Goal: Ask a question: Seek information or help from site administrators or community

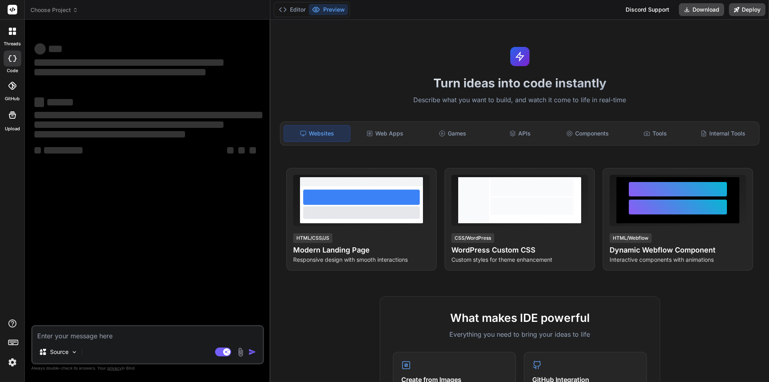
click at [78, 336] on textarea at bounding box center [147, 333] width 230 height 14
paste textarea "• Implement the customer report html template with developer code. • Fix the UI…"
type textarea "x"
type textarea "• Implement the customer report html template with developer code. • Fix the UI…"
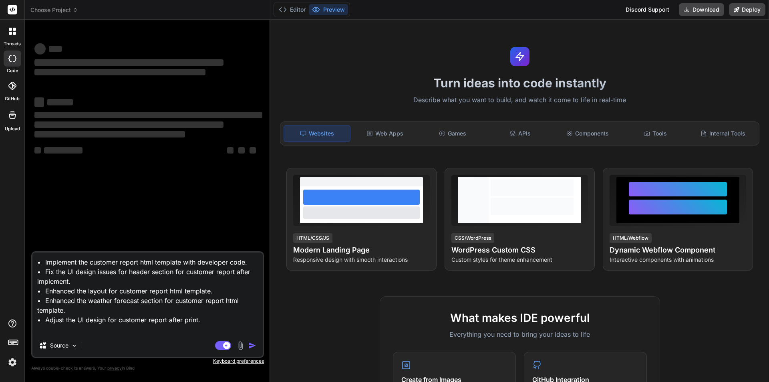
type textarea "x"
type textarea "• Implement the customer report html template with developer code. • Fix the UI…"
type textarea "x"
type textarea "• Implement the customer report html template with developer code. • Fix the UI…"
type textarea "x"
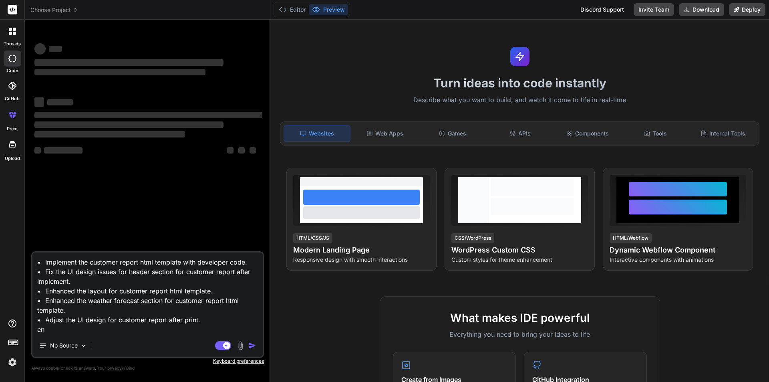
type textarea "• Implement the customer report html template with developer code. • Fix the UI…"
type textarea "x"
type textarea "• Implement the customer report html template with developer code. • Fix the UI…"
type textarea "x"
type textarea "• Implement the customer report html template with developer code. • Fix the UI…"
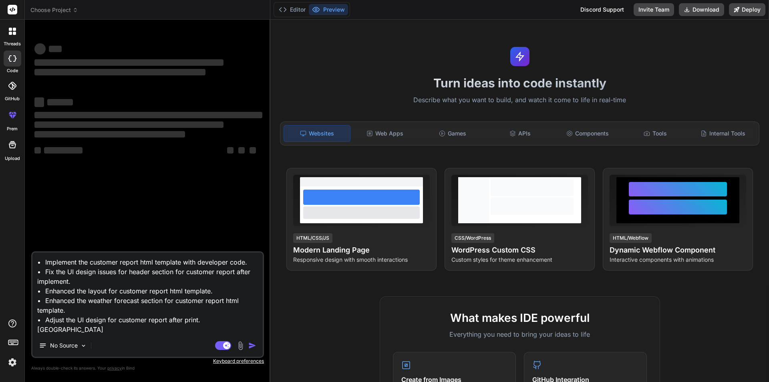
type textarea "x"
type textarea "• Implement the customer report html template with developer code. • Fix the UI…"
type textarea "x"
type textarea "• Implement the customer report html template with developer code. • Fix the UI…"
type textarea "x"
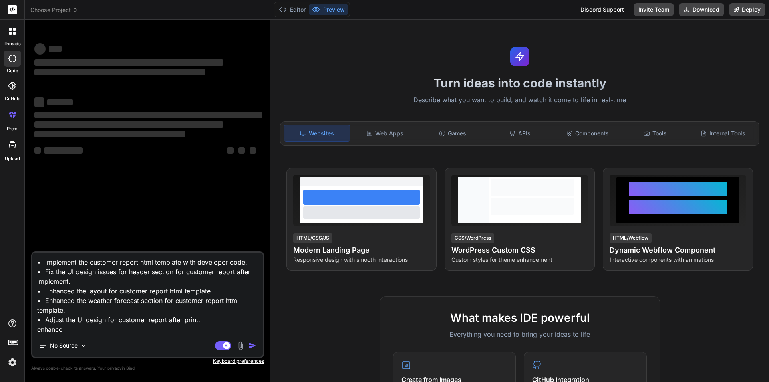
type textarea "• Implement the customer report html template with developer code. • Fix the UI…"
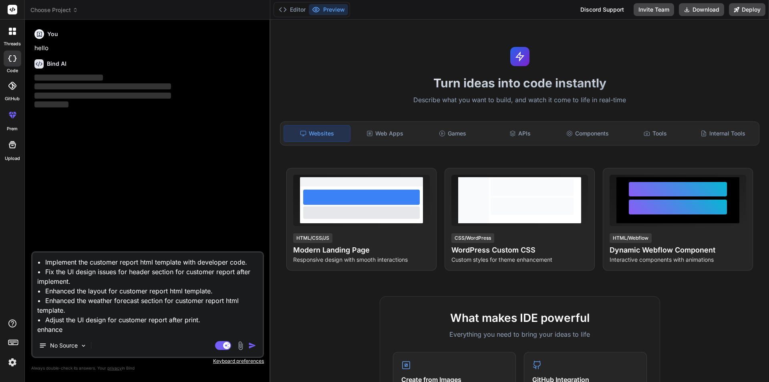
type textarea "x"
type textarea "• Implement the customer report html template with developer code. • Fix the UI…"
type textarea "x"
type textarea "• Implement the customer report html template with developer code. • Fix the UI…"
type textarea "x"
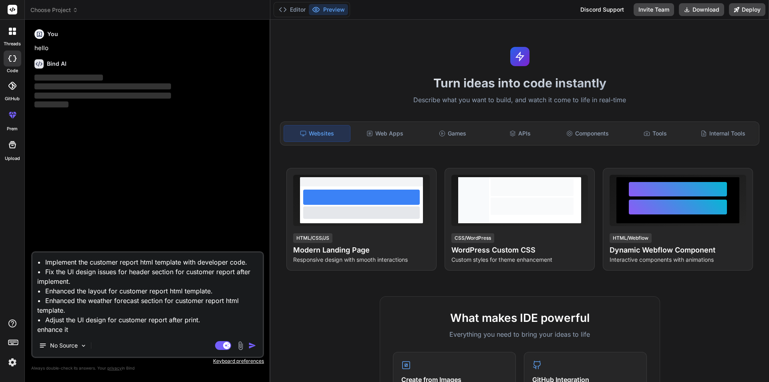
type textarea "• Implement the customer report html template with developer code. • Fix the UI…"
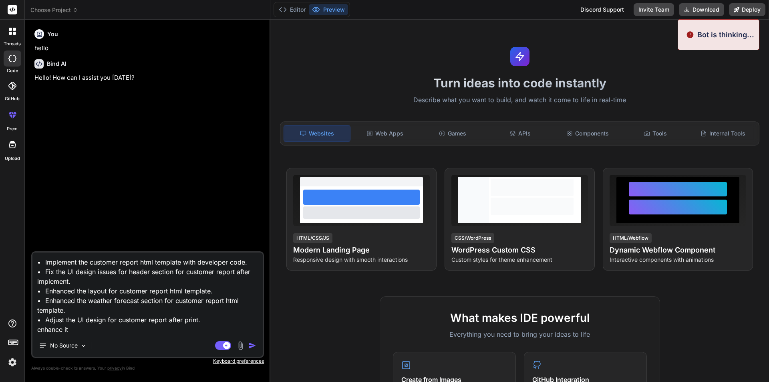
type textarea "x"
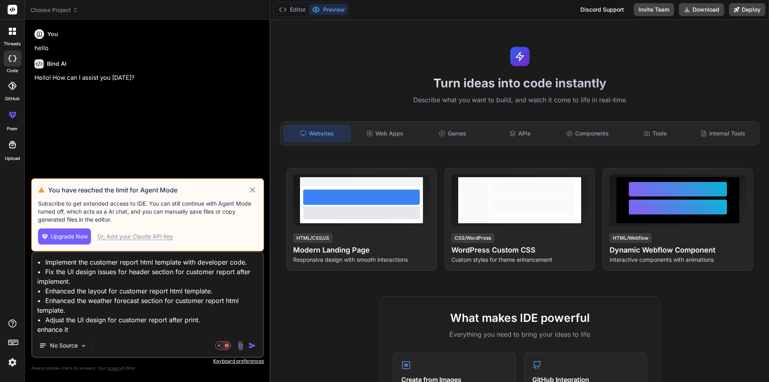
type textarea "• Implement the customer report html template with developer code. • Fix the UI…"
click at [253, 344] on img "button" at bounding box center [252, 345] width 8 height 8
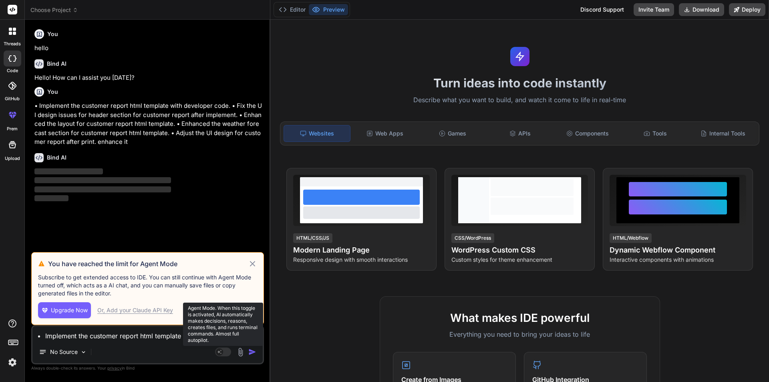
click at [223, 352] on rect at bounding box center [223, 351] width 16 height 9
click at [252, 262] on icon at bounding box center [252, 264] width 9 height 10
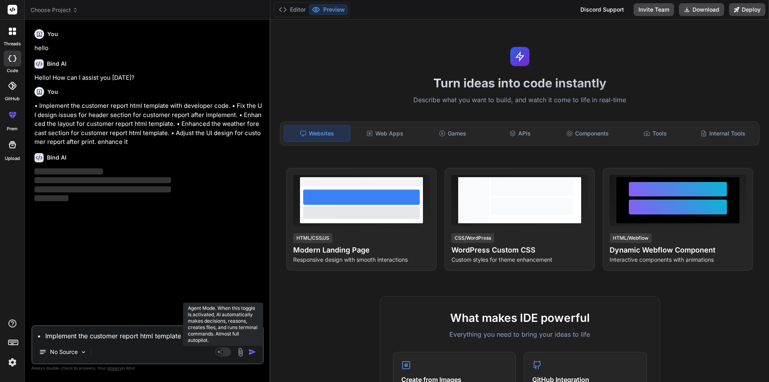
click at [224, 352] on rect at bounding box center [223, 351] width 16 height 9
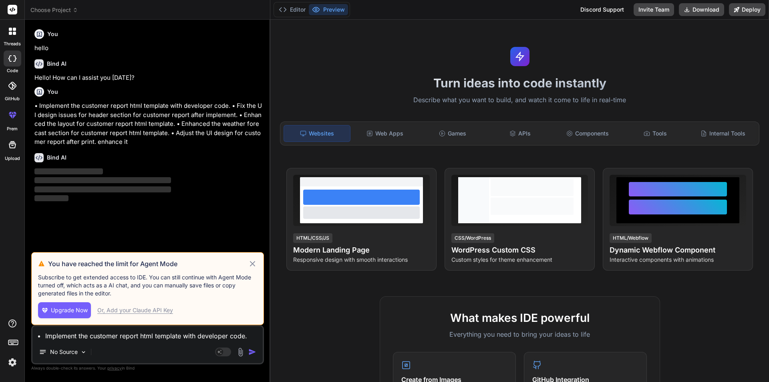
click at [252, 261] on icon at bounding box center [252, 264] width 9 height 10
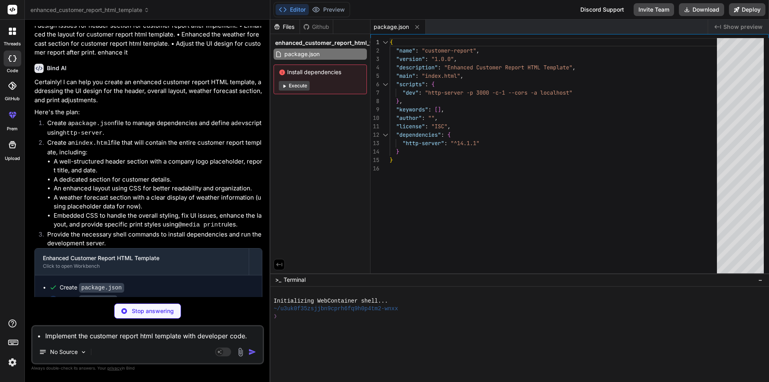
scroll to position [102, 0]
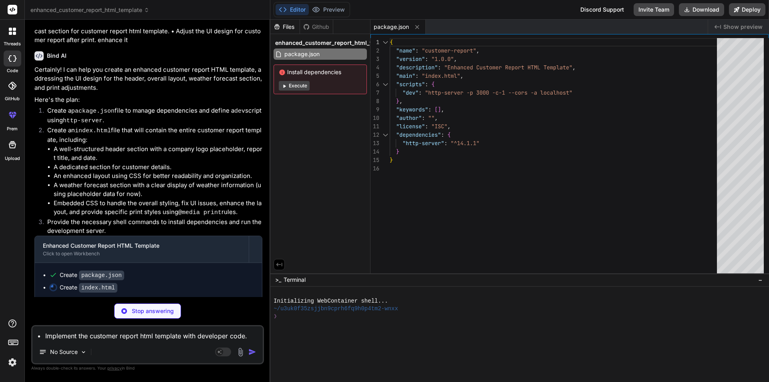
click at [141, 312] on p "Stop answering" at bounding box center [153, 311] width 42 height 8
type textarea "x"
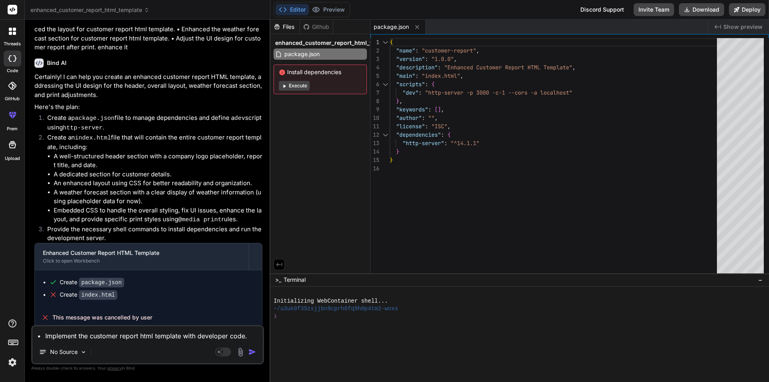
click at [72, 338] on textarea "• Implement the customer report html template with developer code. • Fix the UI…" at bounding box center [147, 333] width 230 height 14
paste textarea "• Implement the customer report html template with developer code. • Fix the UI…"
type textarea "x"
type textarea "• Implement the customer report html template with developer code. • Fix the UI…"
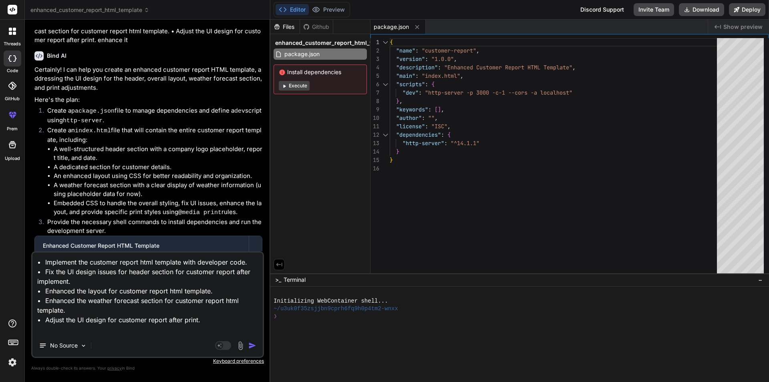
type textarea "x"
type textarea "• Implement the customer report html template with developer code. • Fix the UI…"
type textarea "x"
type textarea "• Implement the customer report html template with developer code. • Fix the UI…"
type textarea "x"
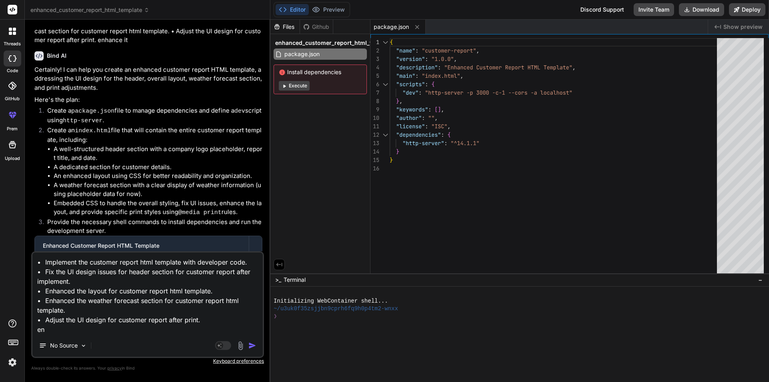
type textarea "• Implement the customer report html template with developer code. • Fix the UI…"
type textarea "x"
type textarea "• Implement the customer report html template with developer code. • Fix the UI…"
type textarea "x"
type textarea "• Implement the customer report html template with developer code. • Fix the UI…"
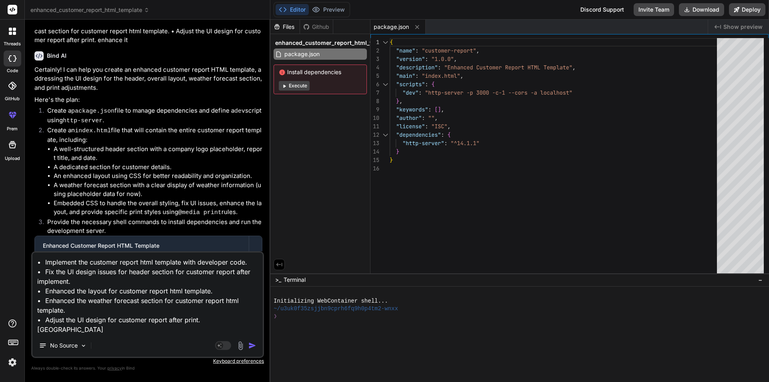
type textarea "x"
type textarea "• Implement the customer report html template with developer code. • Fix the UI…"
type textarea "x"
type textarea "• Implement the customer report html template with developer code. • Fix the UI…"
type textarea "x"
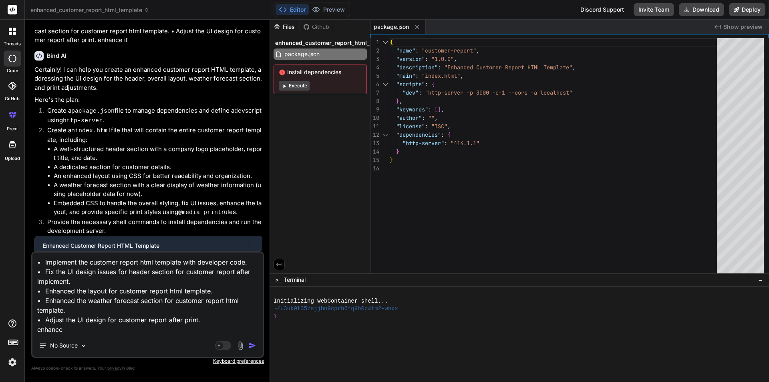
type textarea "• Implement the customer report html template with developer code. • Fix the UI…"
type textarea "x"
type textarea "• Implement the customer report html template with developer code. • Fix the UI…"
type textarea "x"
type textarea "• Implement the customer report html template with developer code. • Fix the UI…"
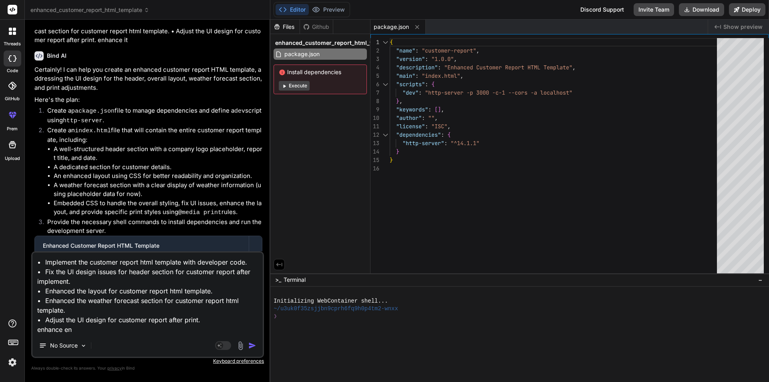
type textarea "x"
type textarea "• Implement the customer report html template with developer code. • Fix the UI…"
type textarea "x"
type textarea "• Implement the customer report html template with developer code. • Fix the UI…"
type textarea "x"
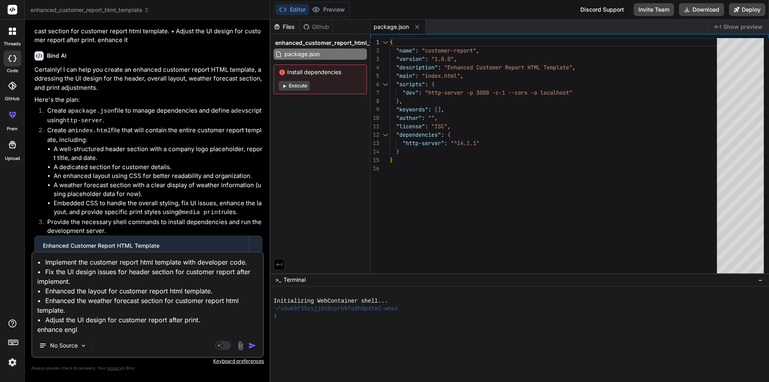
type textarea "• Implement the customer report html template with developer code. • Fix the UI…"
type textarea "x"
type textarea "• Implement the customer report html template with developer code. • Fix the UI…"
type textarea "x"
type textarea "• Implement the customer report html template with developer code. • Fix the UI…"
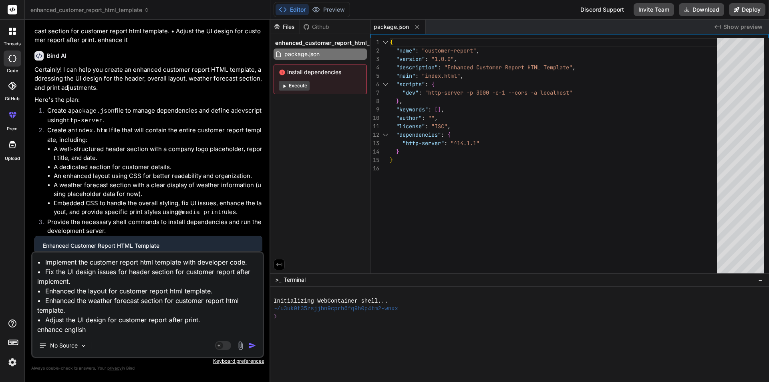
type textarea "x"
type textarea "• Implement the customer report html template with developer code. • Fix the UI…"
type textarea "x"
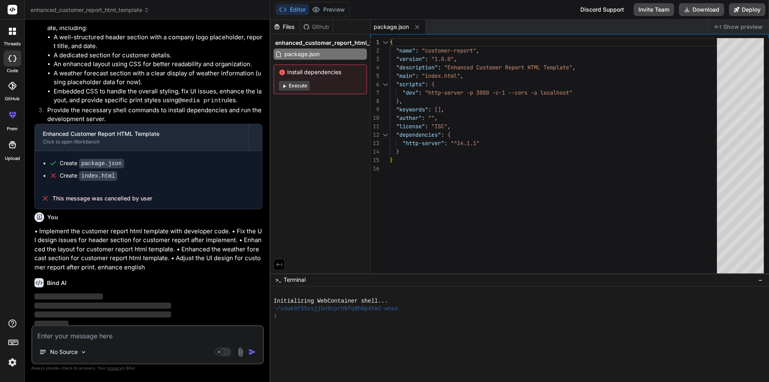
scroll to position [213, 0]
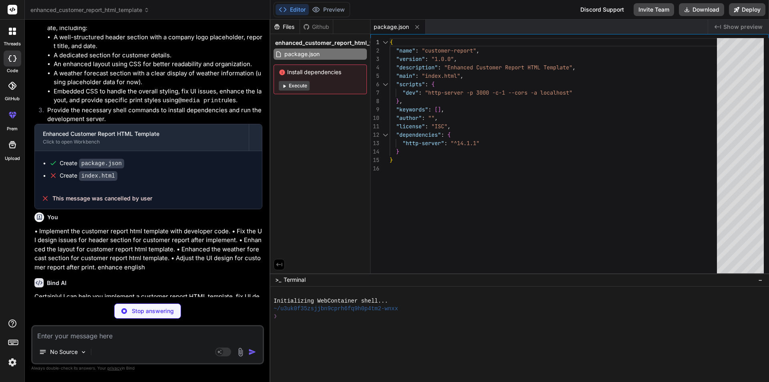
type textarea "x"
type textarea ""license": "ISC", "dependencies": { "http-server": "^14.1.1" } }"
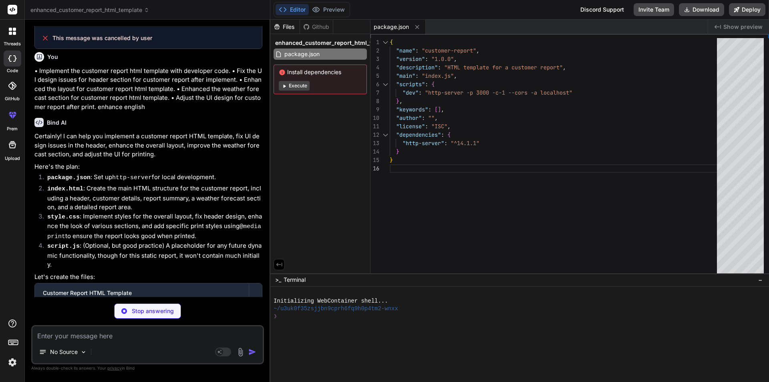
scroll to position [294, 0]
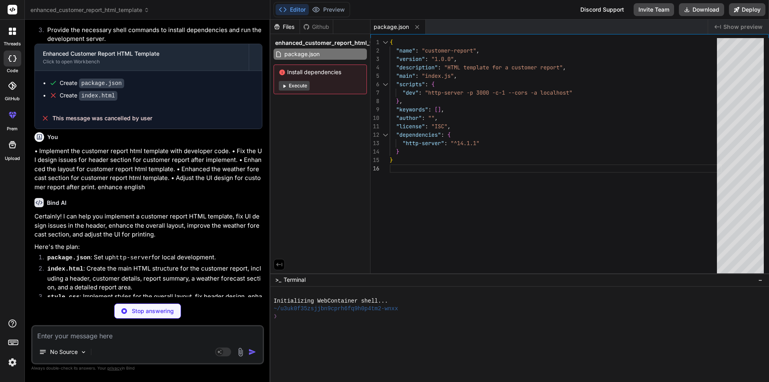
type textarea "x"
type textarea "</div> <script src="script.js"></script> </body> </html>"
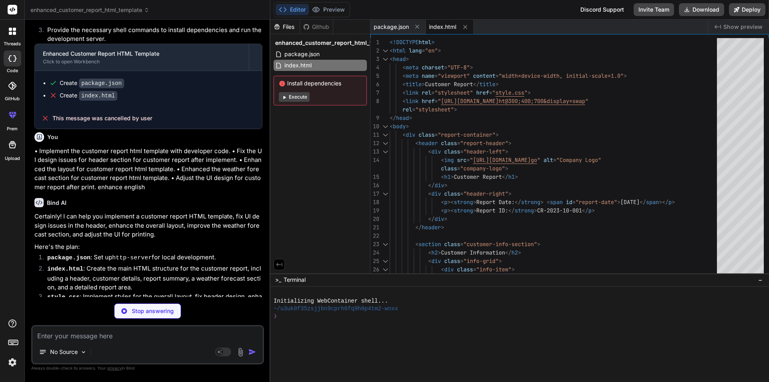
scroll to position [420, 0]
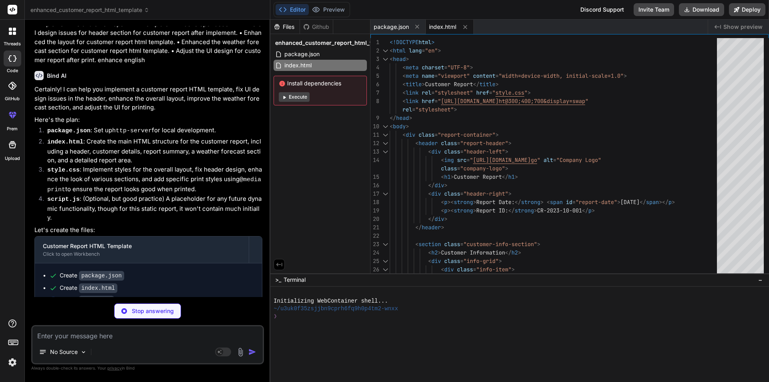
click at [141, 318] on div "Stop answering" at bounding box center [147, 310] width 67 height 15
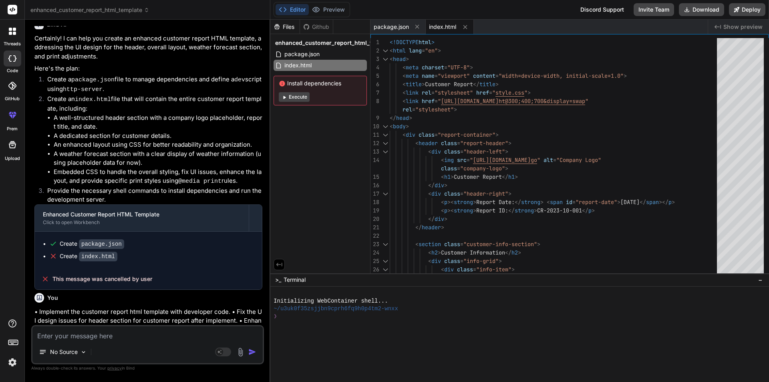
scroll to position [0, 0]
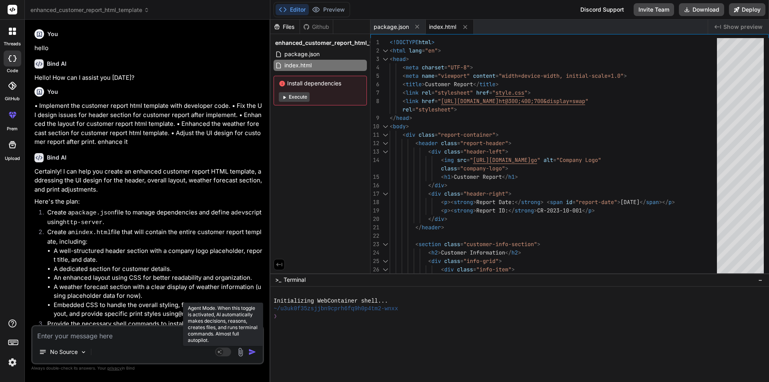
click at [225, 352] on rect at bounding box center [223, 351] width 16 height 9
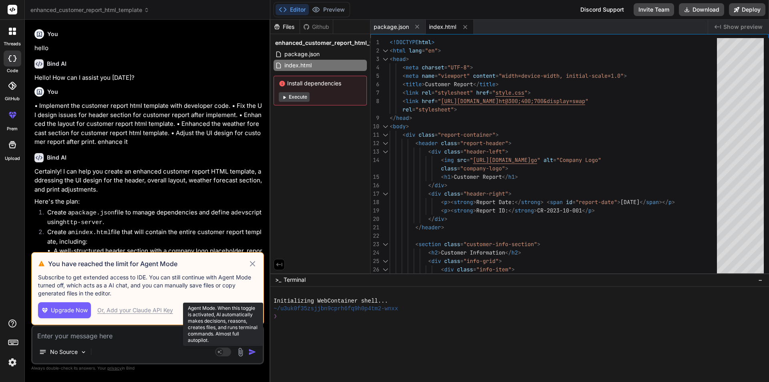
click at [225, 352] on rect at bounding box center [223, 351] width 16 height 9
click at [253, 265] on icon at bounding box center [252, 264] width 9 height 10
type textarea "x"
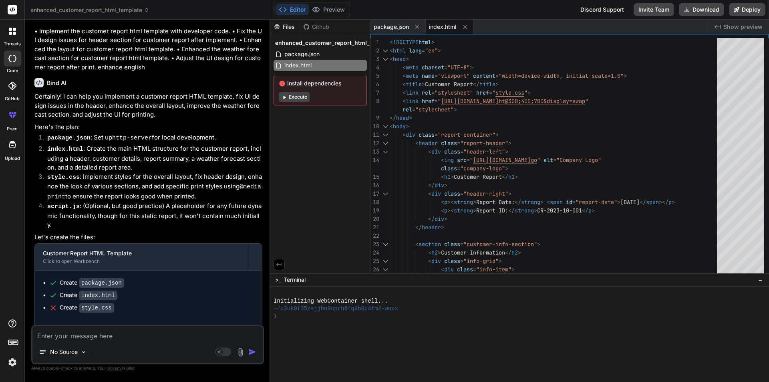
scroll to position [213, 0]
